Goal: Navigation & Orientation: Find specific page/section

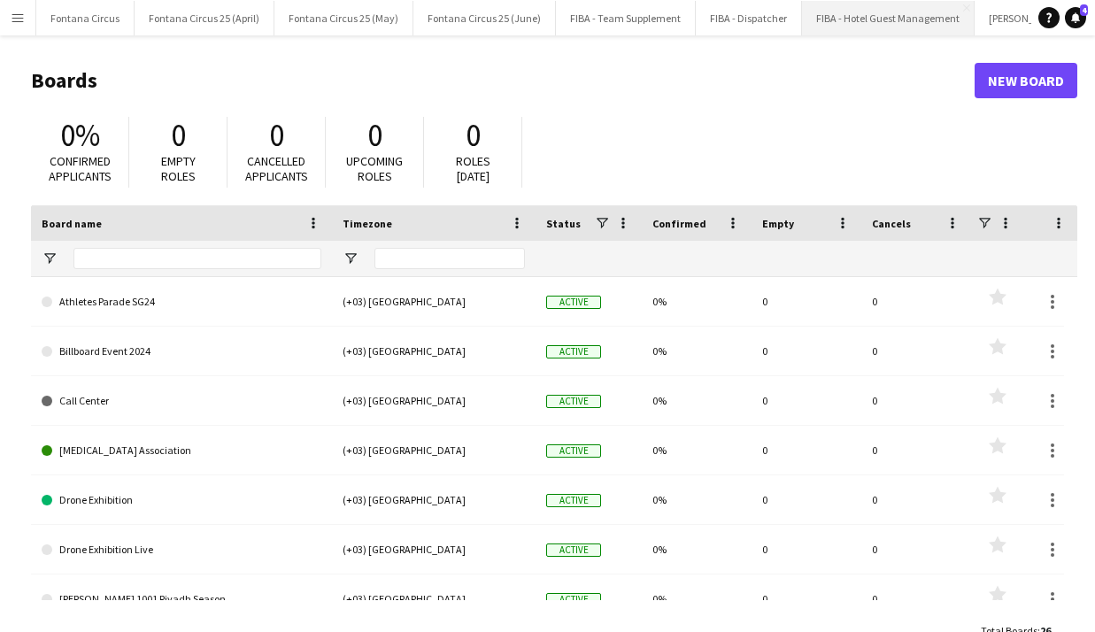
click at [845, 25] on button "FIBA - Hotel Guest Management Close" at bounding box center [888, 18] width 173 height 35
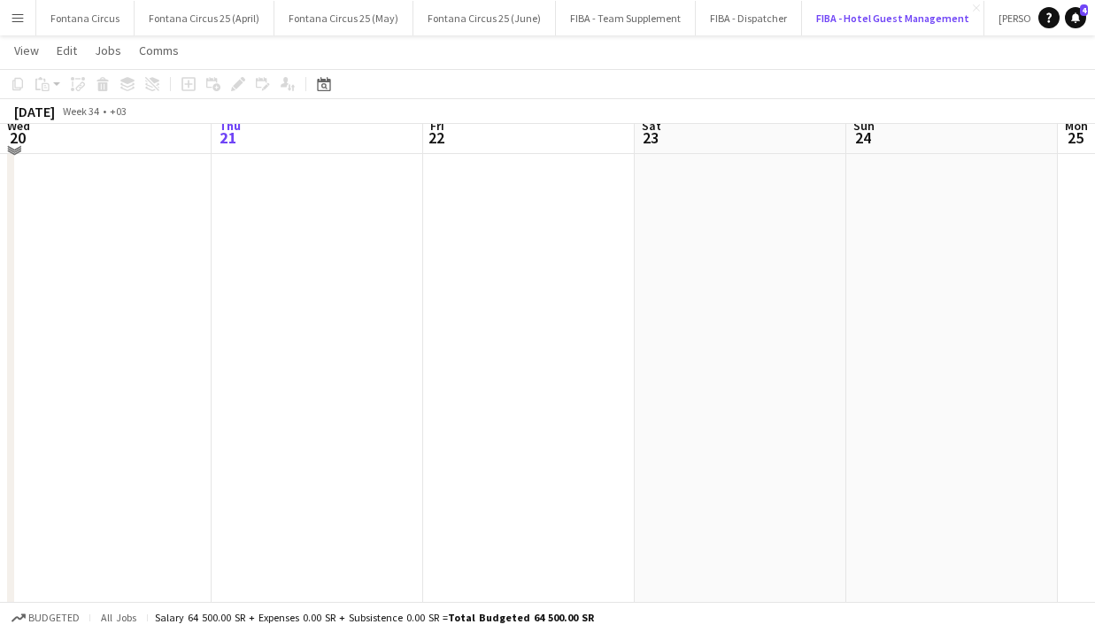
scroll to position [108, 0]
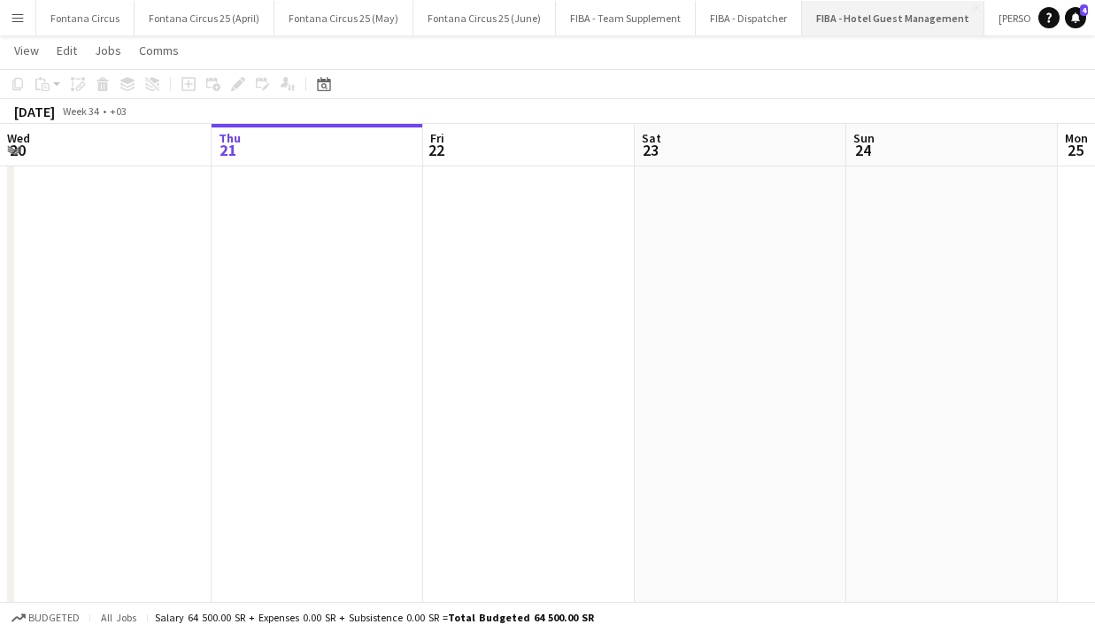
click at [846, 11] on button "FIBA - Hotel Guest Management Close" at bounding box center [893, 18] width 182 height 35
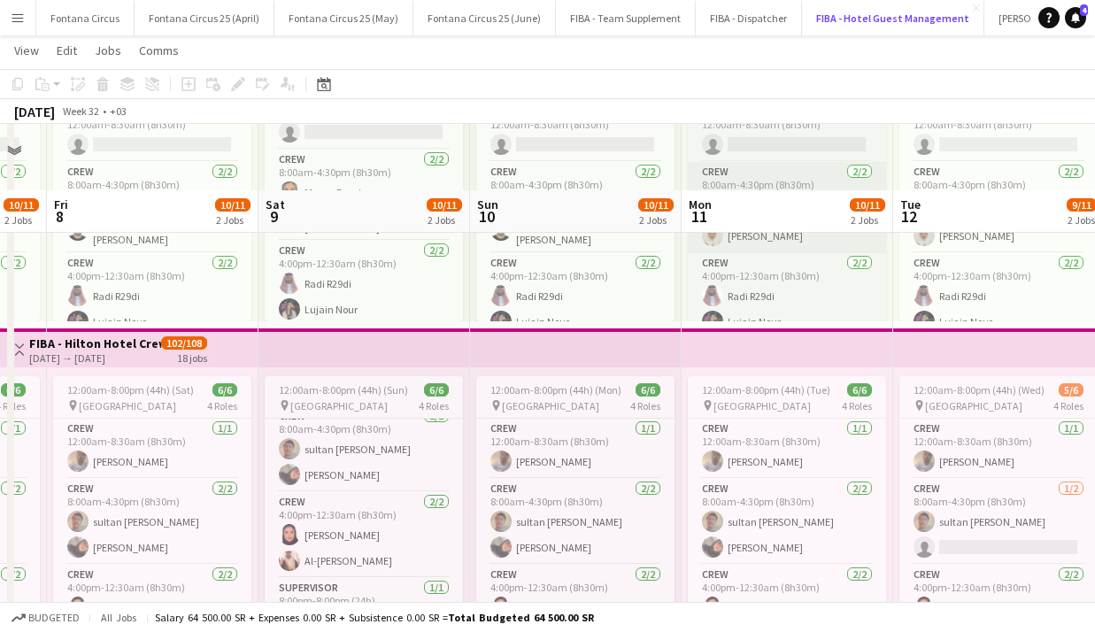
scroll to position [193, 0]
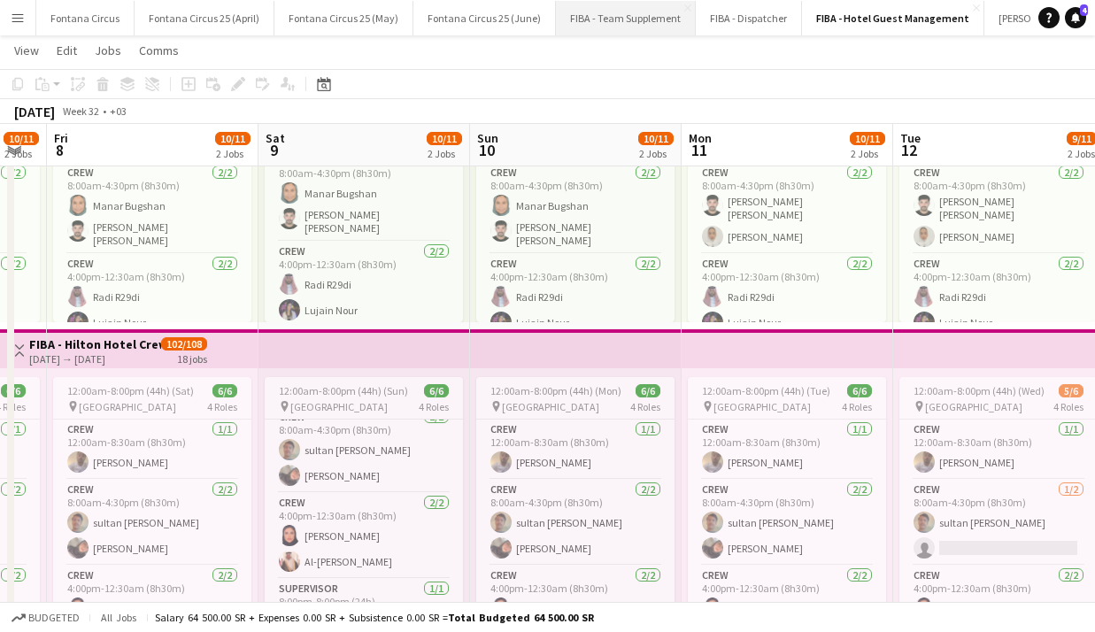
click at [590, 13] on button "FIBA - Team Supplement Close" at bounding box center [626, 18] width 140 height 35
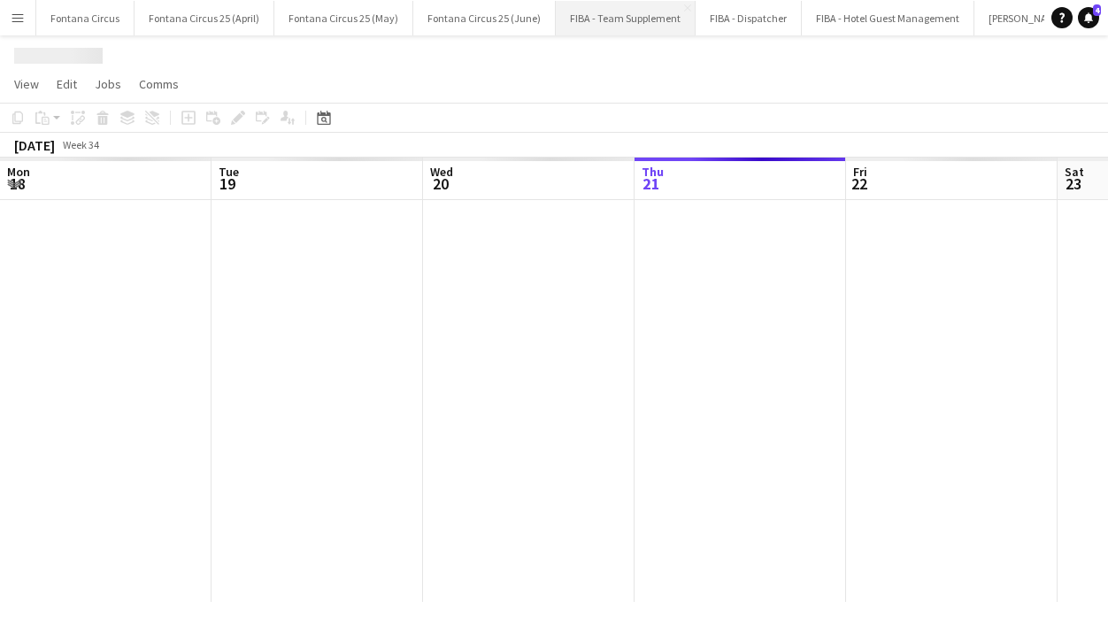
scroll to position [0, 423]
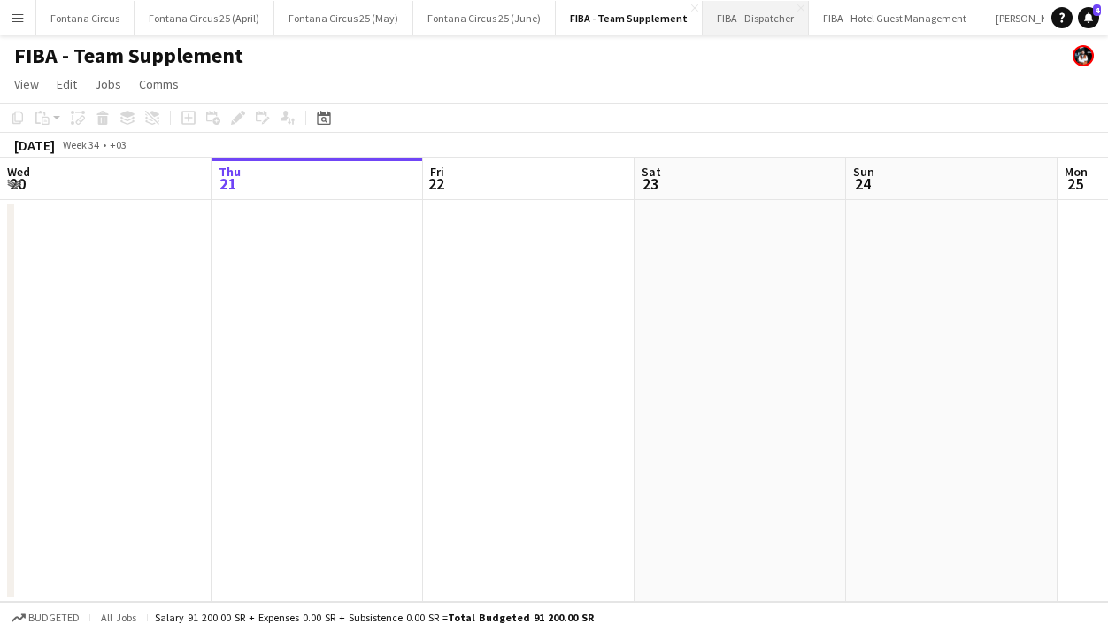
click at [736, 13] on button "FIBA - Dispatcher Close" at bounding box center [756, 18] width 106 height 35
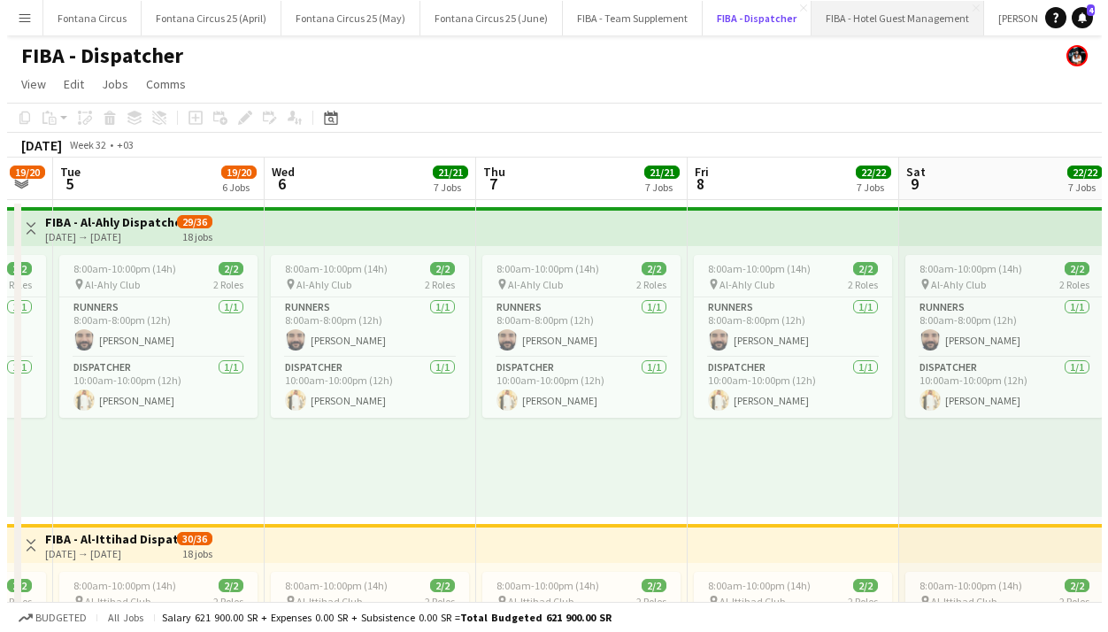
scroll to position [0, 588]
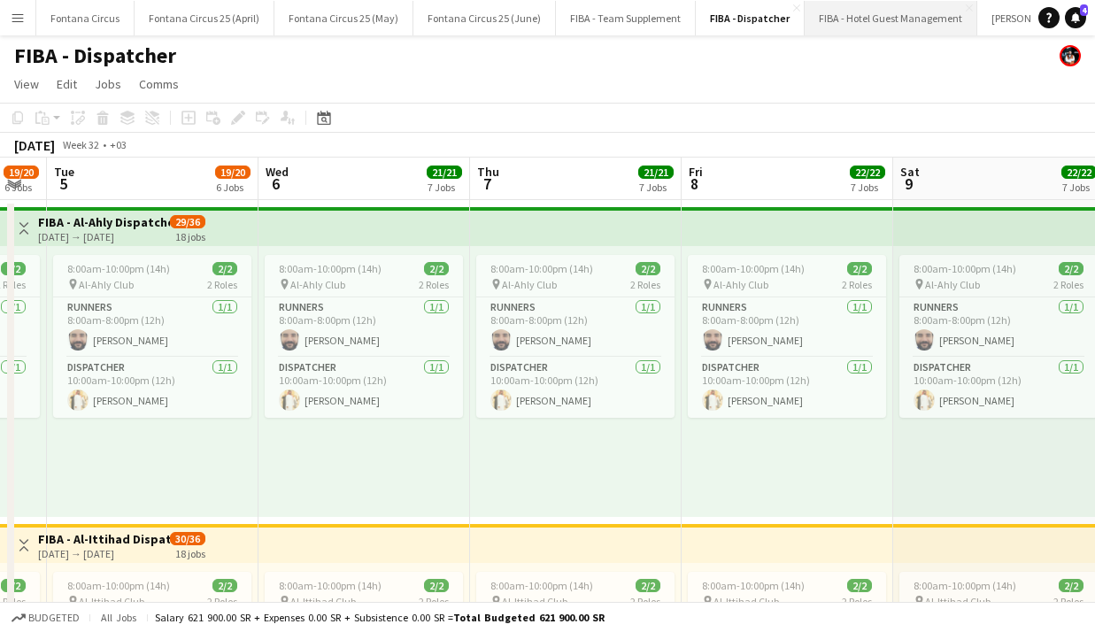
click at [850, 16] on button "FIBA - Hotel Guest Management Close" at bounding box center [891, 18] width 173 height 35
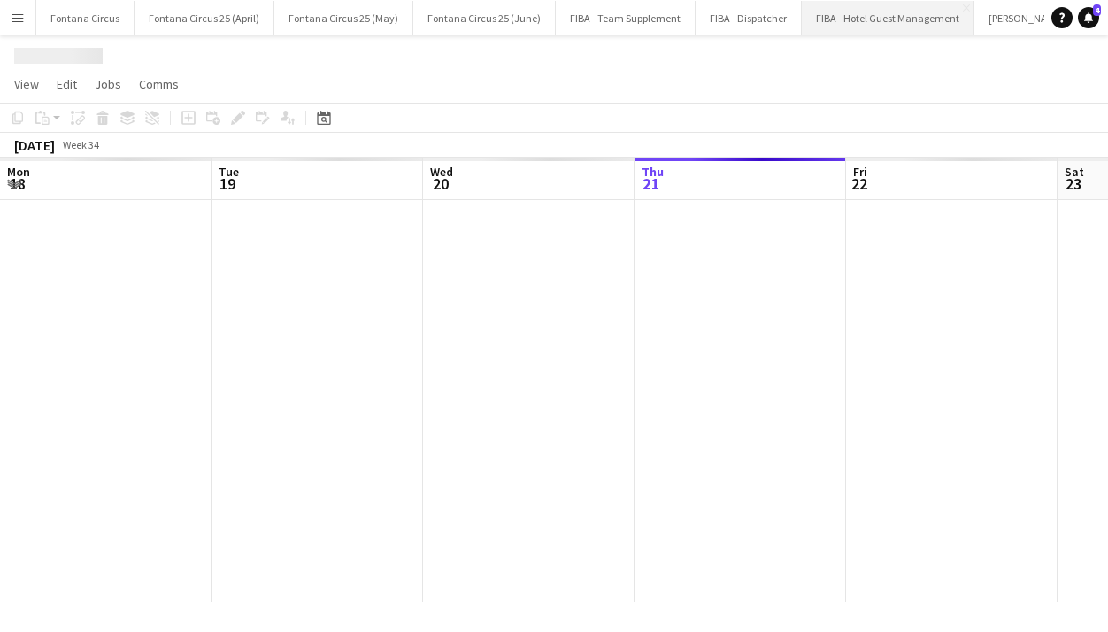
scroll to position [0, 423]
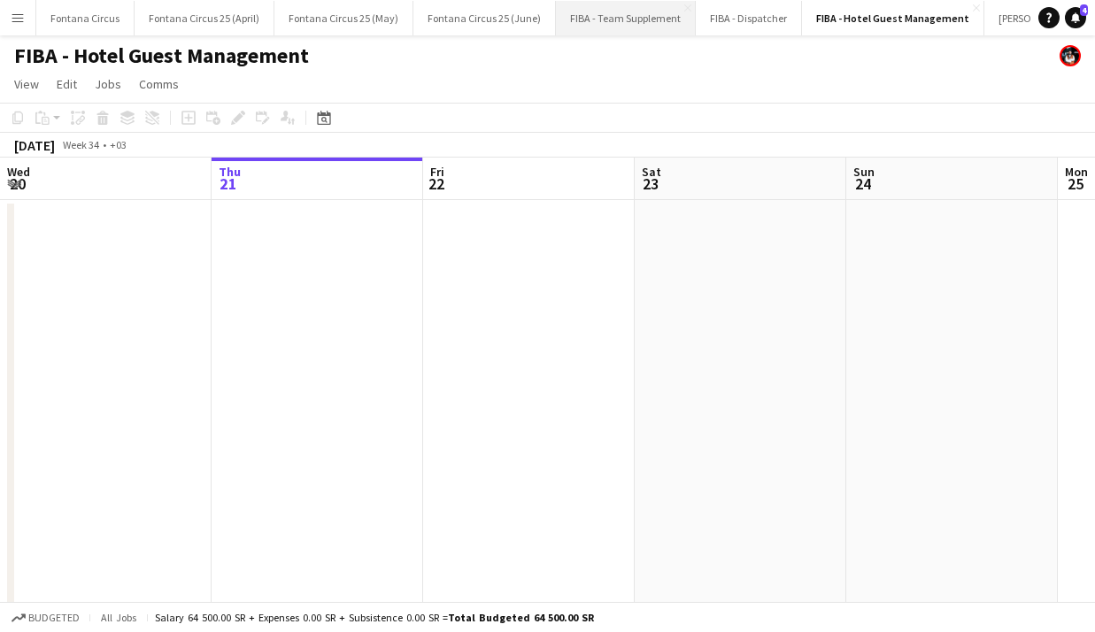
click at [587, 15] on button "FIBA - Team Supplement Close" at bounding box center [626, 18] width 140 height 35
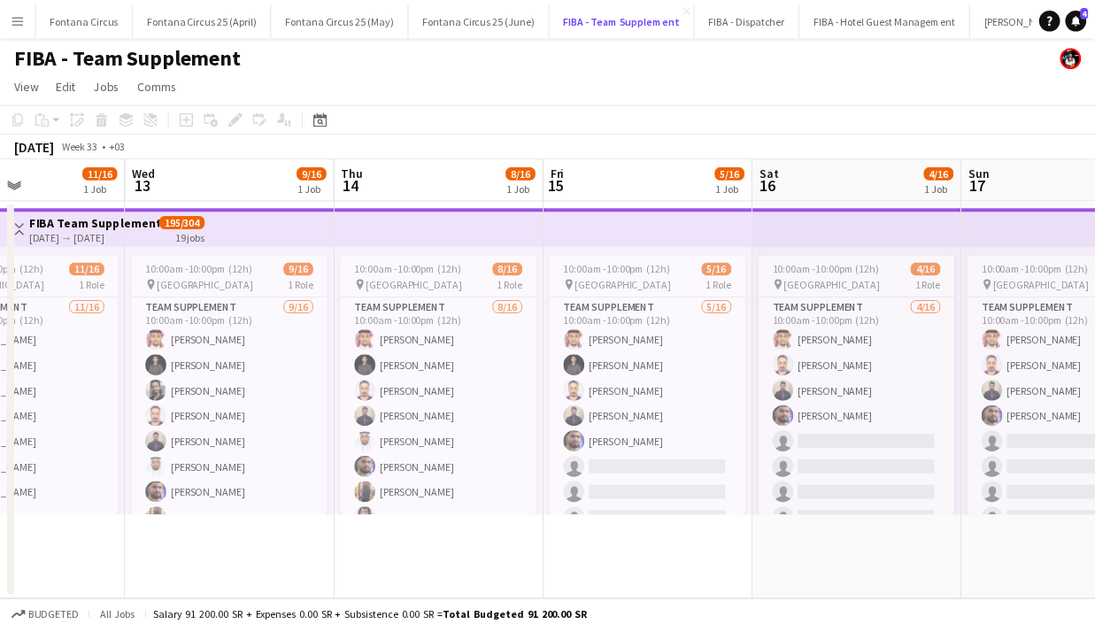
scroll to position [0, 474]
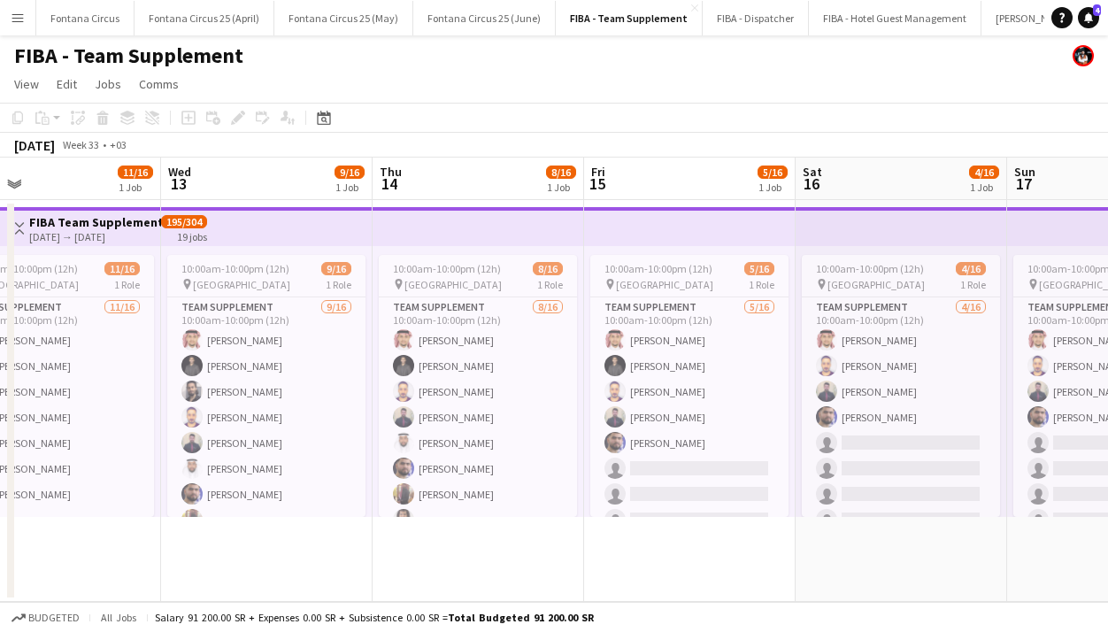
click at [12, 15] on app-icon "Menu" at bounding box center [18, 18] width 14 height 14
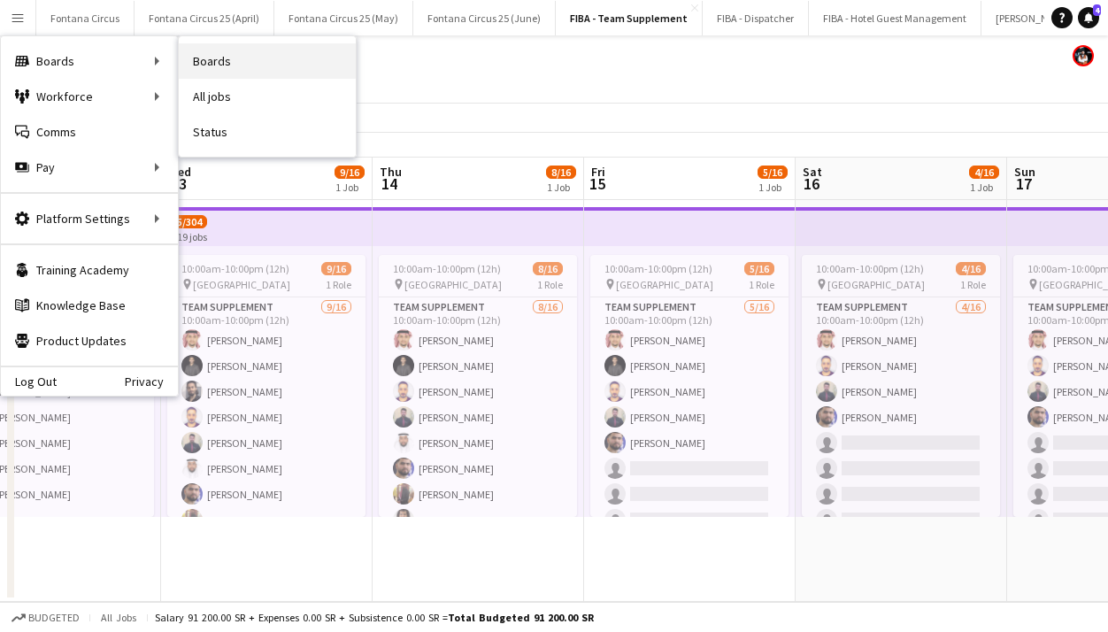
click at [208, 55] on link "Boards" at bounding box center [267, 60] width 177 height 35
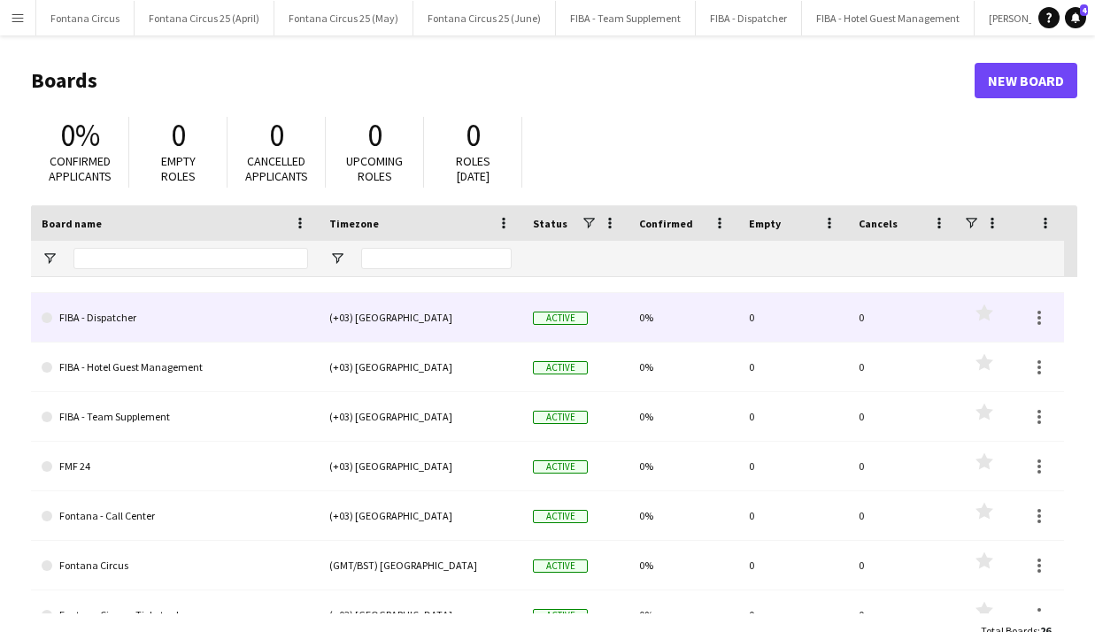
click at [122, 319] on link "FIBA - Dispatcher" at bounding box center [175, 318] width 266 height 50
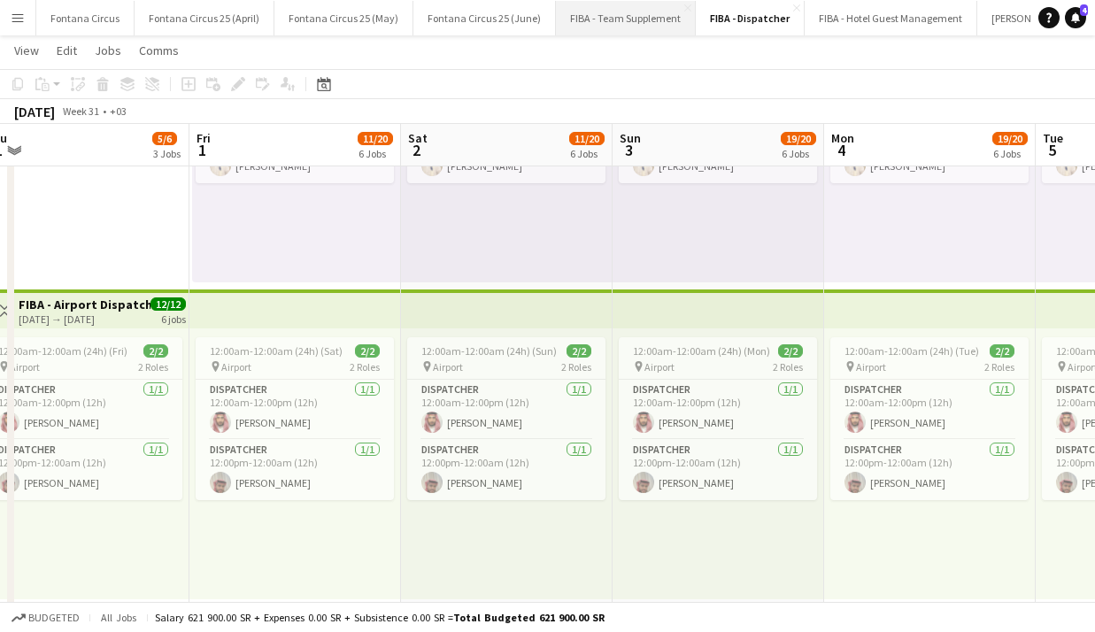
click at [612, 11] on button "FIBA - Team Supplement Close" at bounding box center [626, 18] width 140 height 35
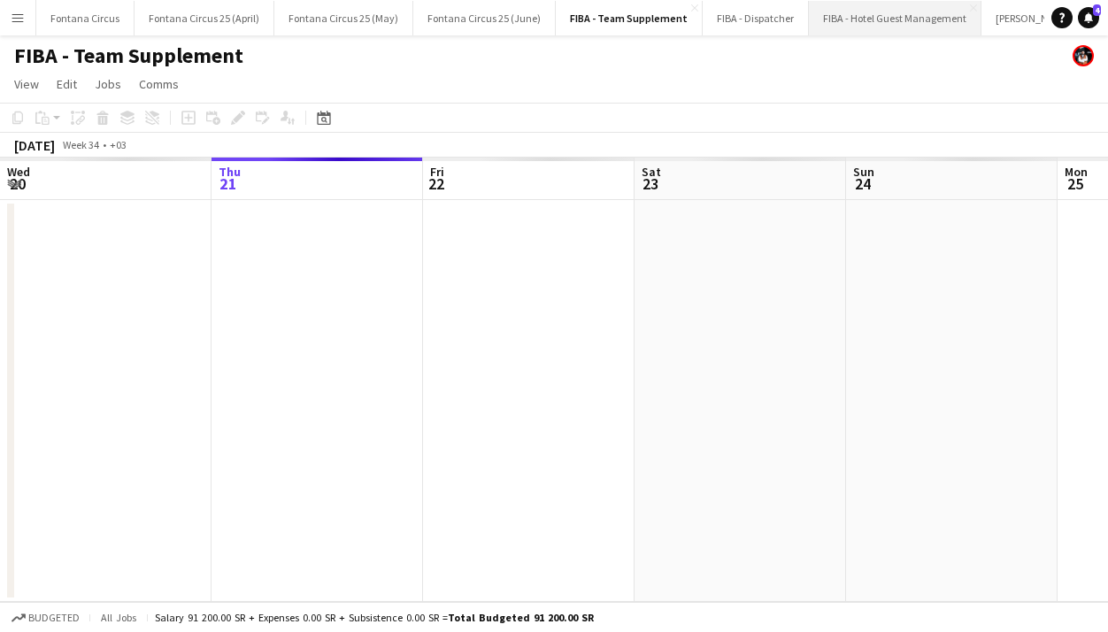
click at [851, 8] on button "FIBA - Hotel Guest Management Close" at bounding box center [895, 18] width 173 height 35
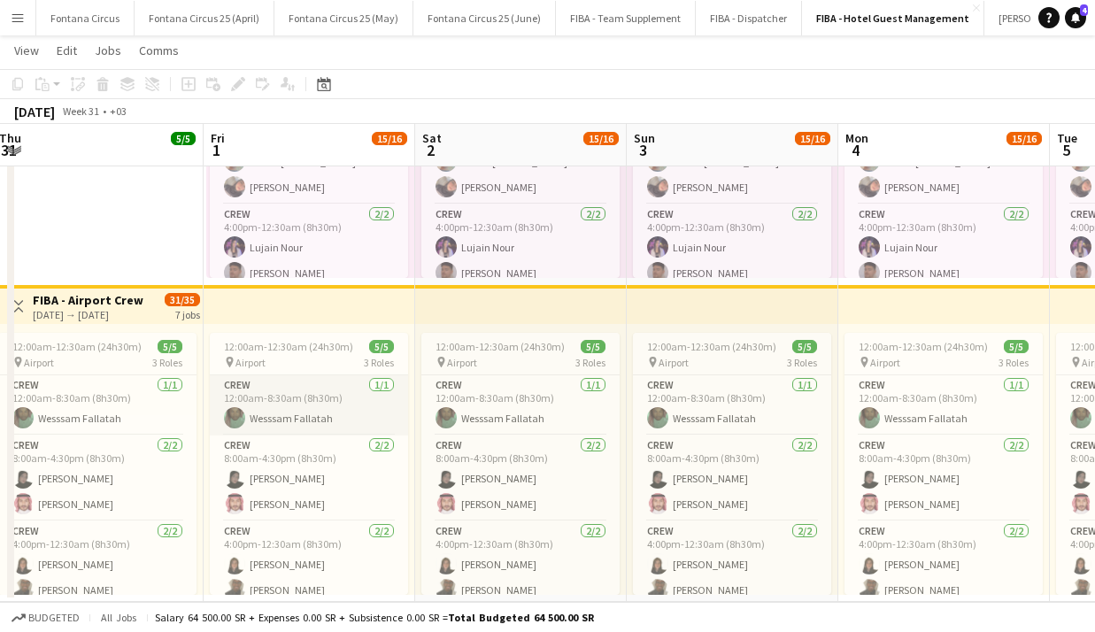
click at [239, 430] on app-card-role "Crew [DATE] 12:00am-8:30am (8h30m) Wesssam Fallatah" at bounding box center [309, 405] width 198 height 60
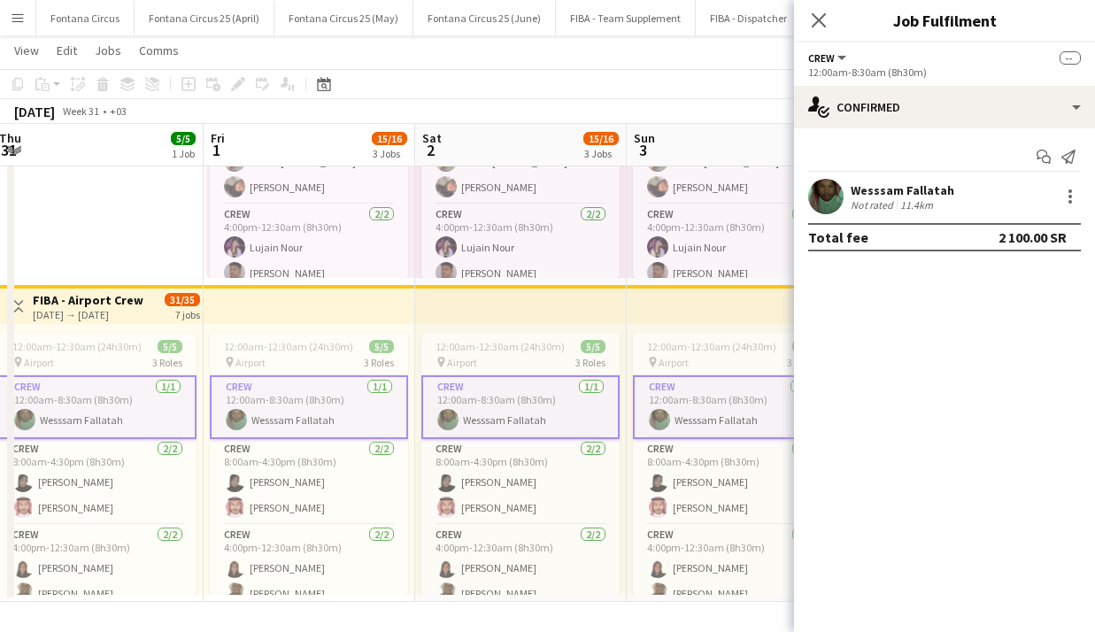
click at [840, 198] on app-user-avatar at bounding box center [825, 196] width 35 height 35
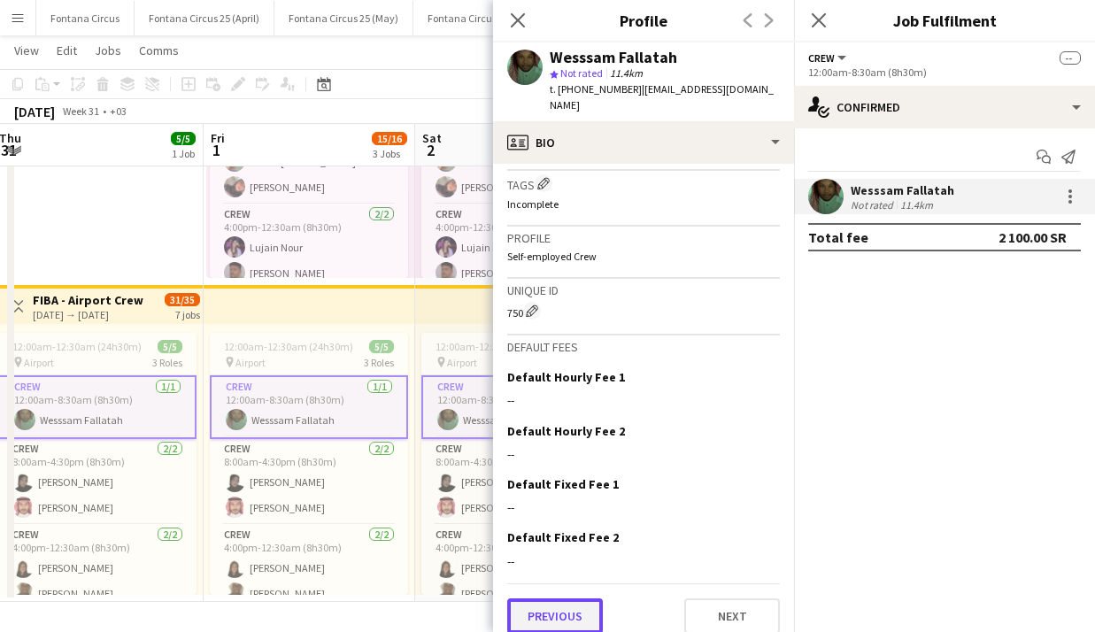
click at [570, 602] on button "Previous" at bounding box center [555, 615] width 96 height 35
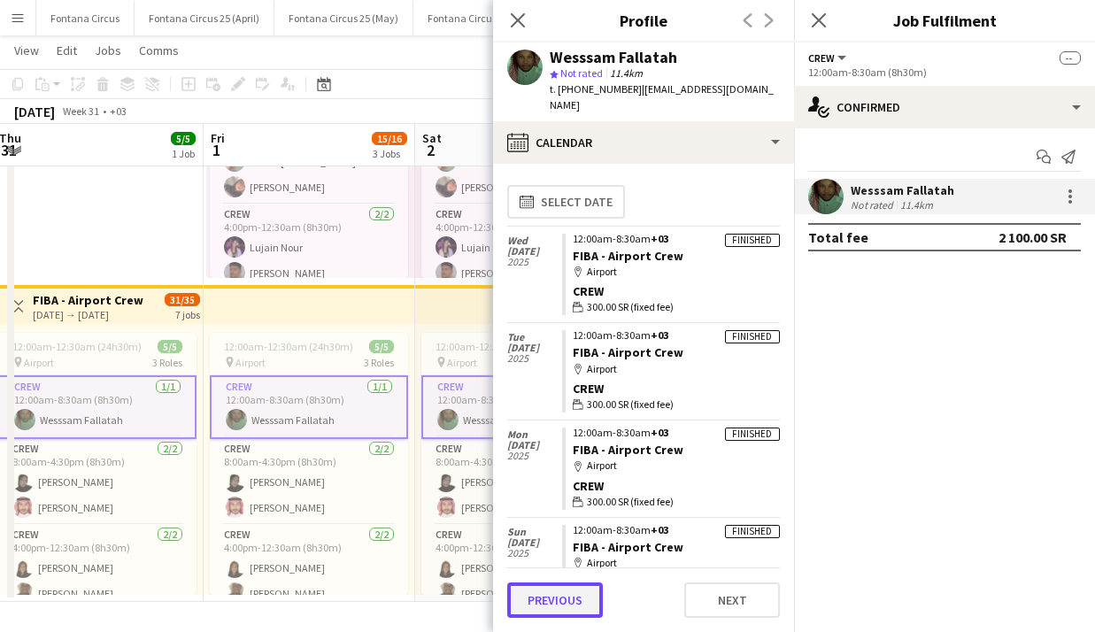
click at [563, 599] on button "Previous" at bounding box center [555, 599] width 96 height 35
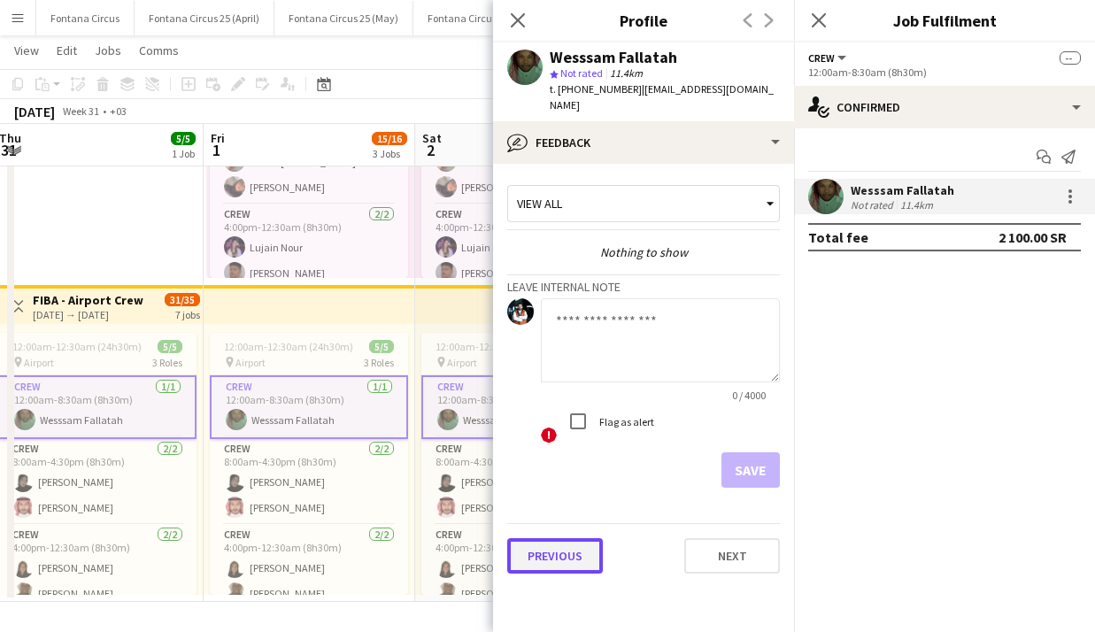
click at [537, 542] on button "Previous" at bounding box center [555, 555] width 96 height 35
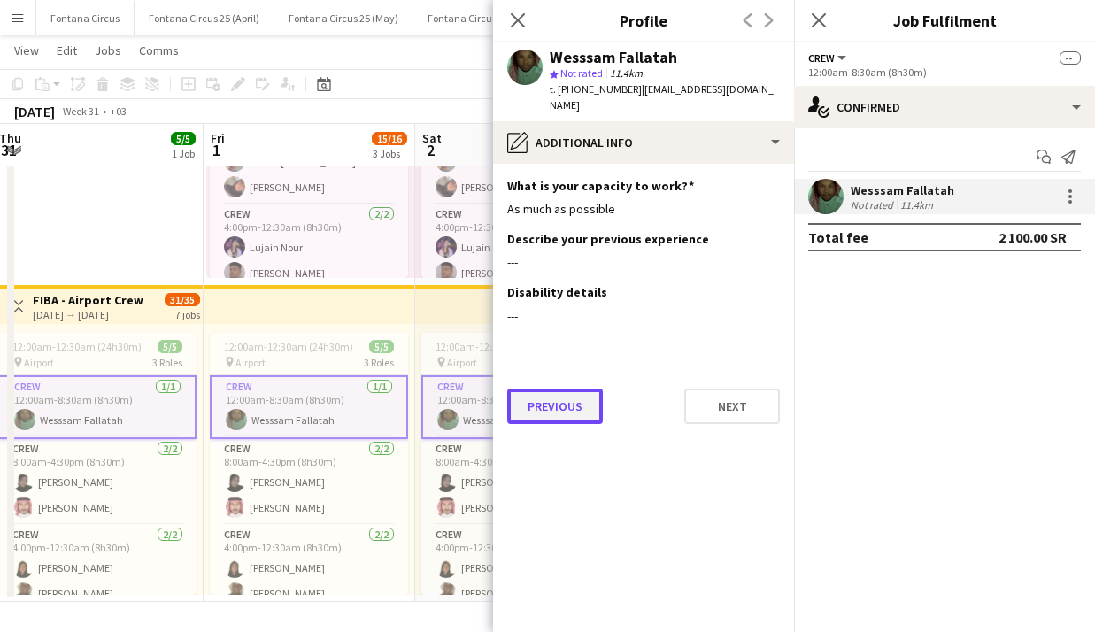
click at [534, 389] on button "Previous" at bounding box center [555, 406] width 96 height 35
